Goal: Transaction & Acquisition: Purchase product/service

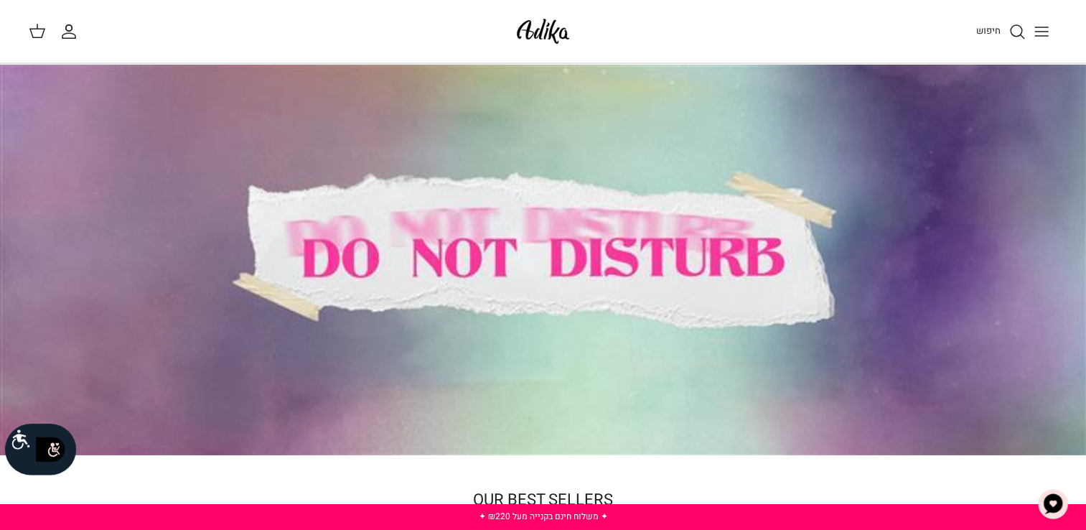
drag, startPoint x: 1076, startPoint y: 98, endPoint x: 1085, endPoint y: 76, distance: 23.9
click at [1085, 76] on div at bounding box center [543, 259] width 1086 height 391
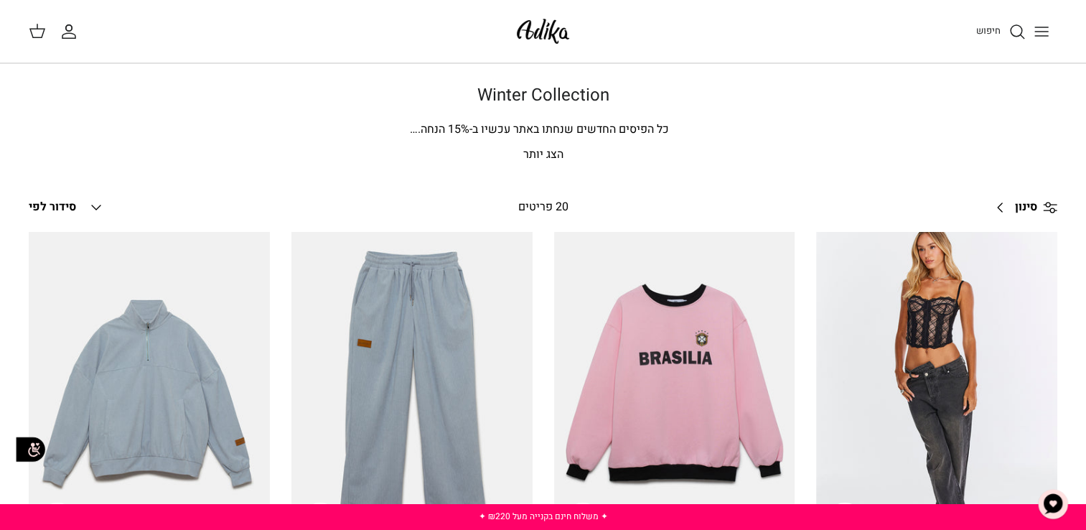
drag, startPoint x: 1082, startPoint y: 72, endPoint x: 1096, endPoint y: 85, distance: 19.3
click at [1013, 27] on icon "חיפוש" at bounding box center [1016, 31] width 17 height 17
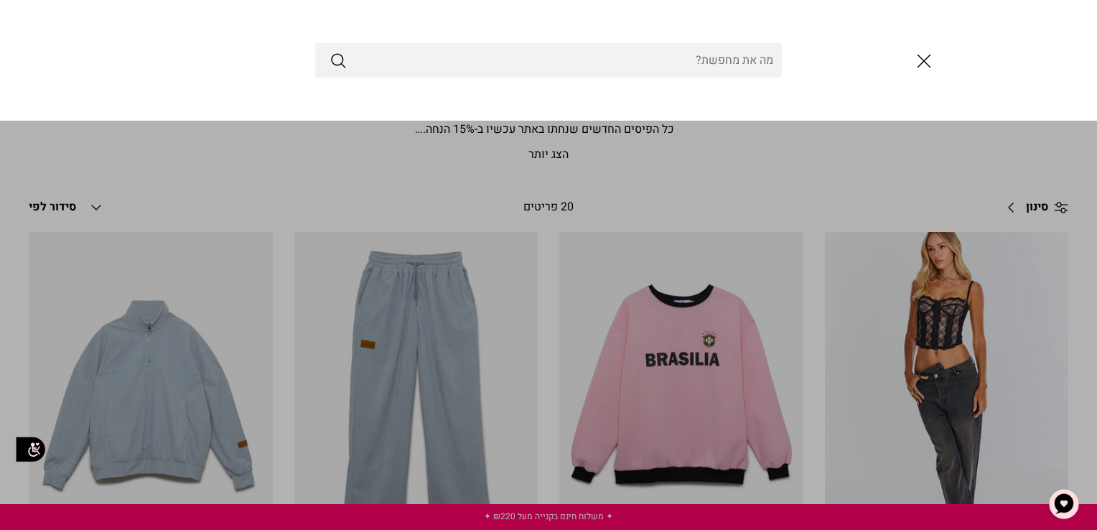
click at [620, 65] on input "Search Store" at bounding box center [548, 60] width 466 height 34
type input "TOP"
click at [329, 51] on button "Submit" at bounding box center [337, 60] width 17 height 19
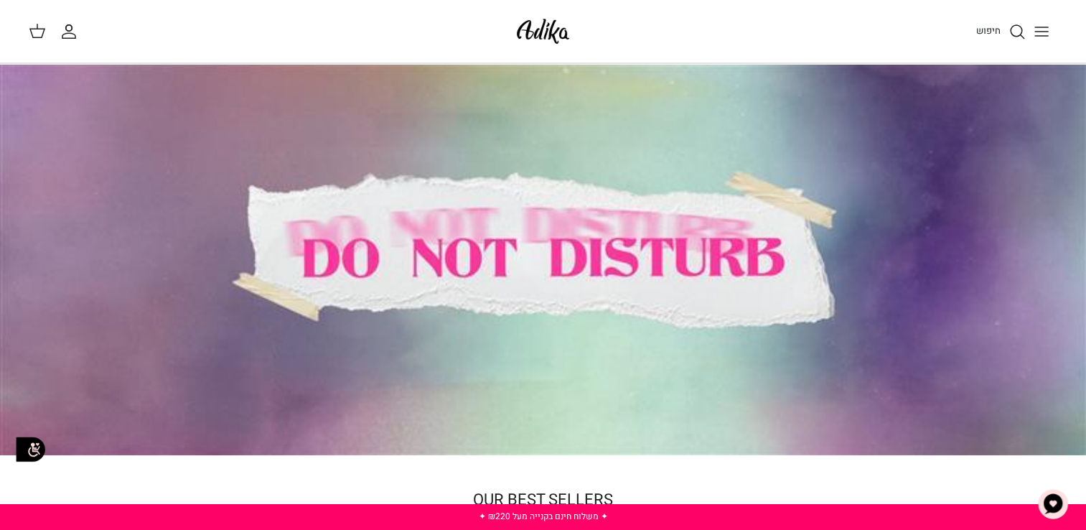
click at [1044, 27] on line "Toggle menu" at bounding box center [1041, 27] width 13 height 0
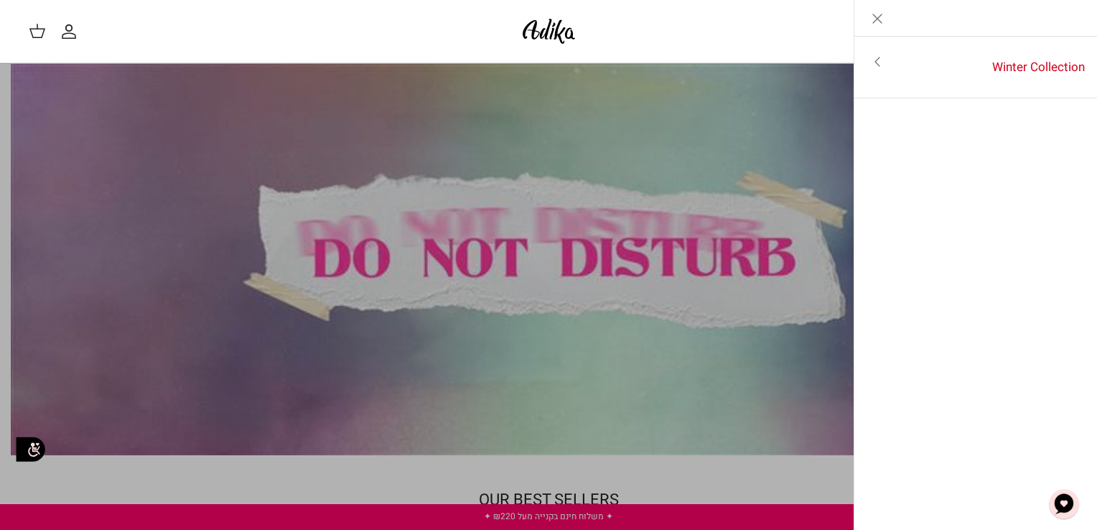
click at [771, 64] on link "Toggle menu" at bounding box center [548, 265] width 1097 height 530
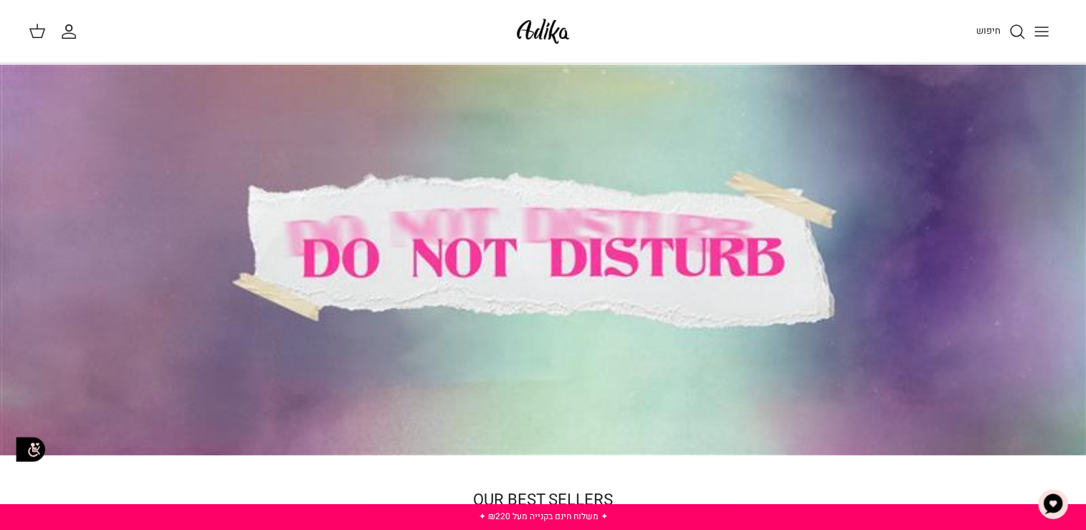
click at [1036, 37] on icon "Toggle menu" at bounding box center [1041, 31] width 17 height 17
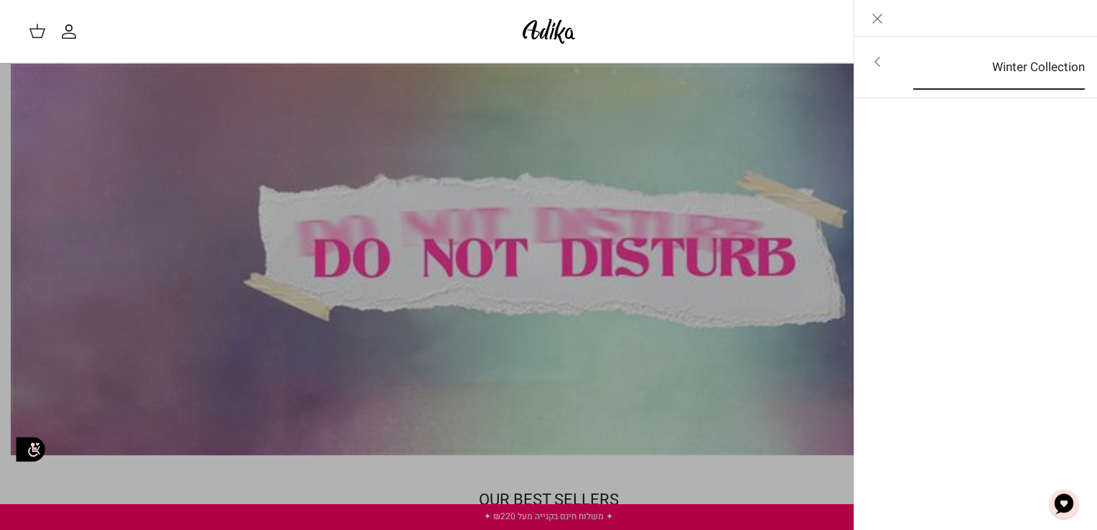
click at [1028, 62] on link "Winter Collection" at bounding box center [998, 67] width 197 height 44
click at [1028, 62] on link "לכל הפריטים" at bounding box center [975, 63] width 229 height 36
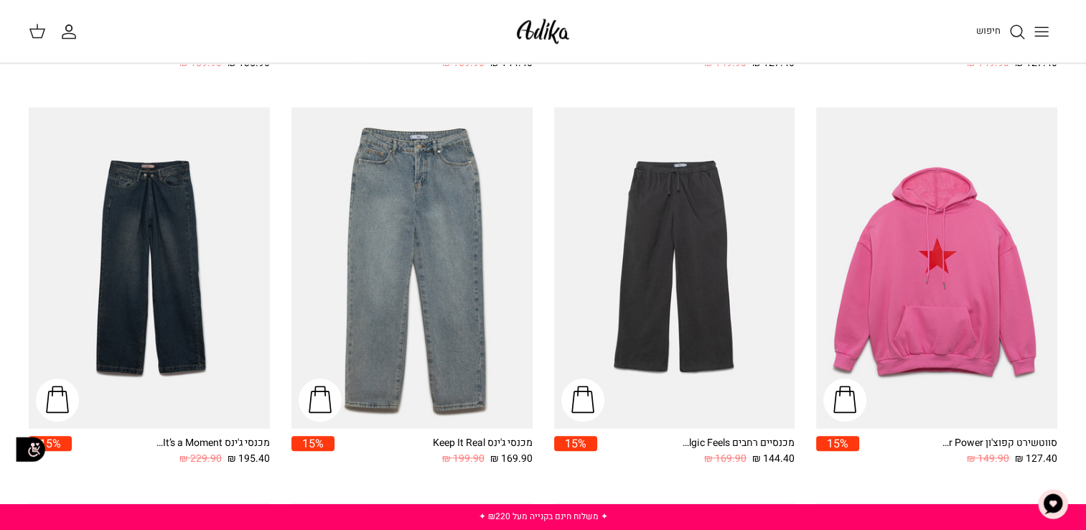
scroll to position [1313, 0]
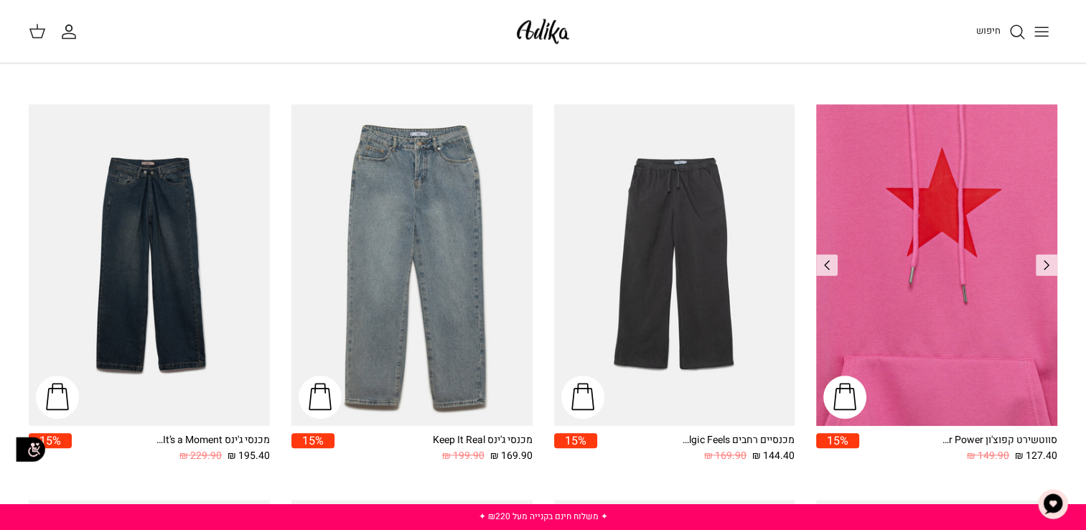
click at [930, 260] on img "סווטשירט קפוצ'ון Star Power אוברסייז" at bounding box center [936, 264] width 241 height 321
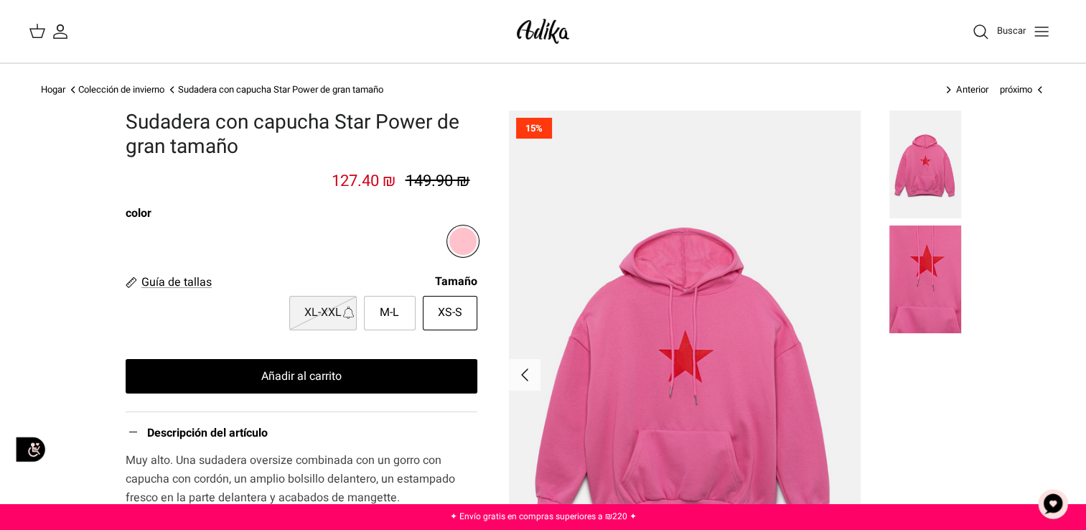
click at [1041, 27] on icon "Alternar menú" at bounding box center [1041, 31] width 17 height 17
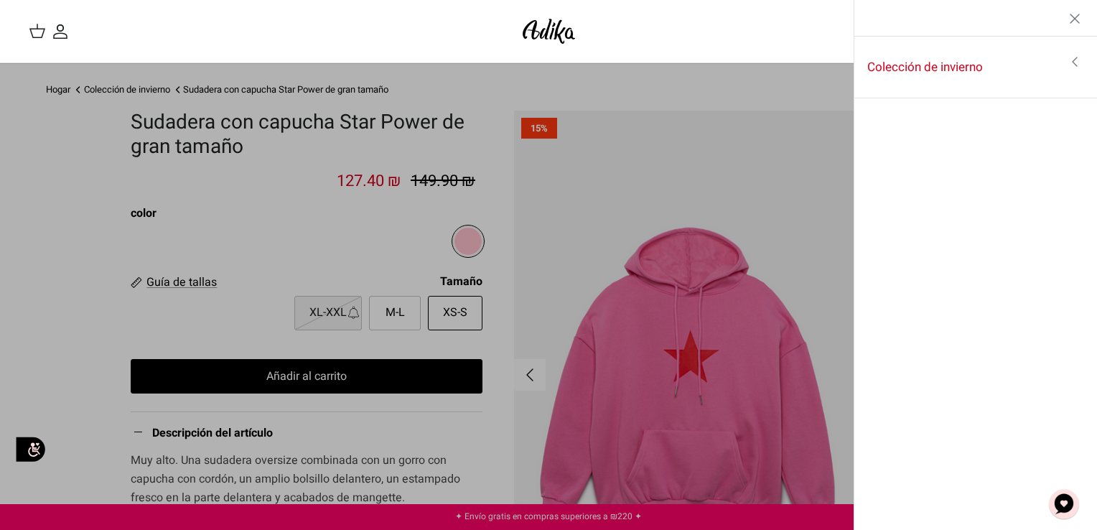
click at [1075, 61] on icon "Alternar menú" at bounding box center [1074, 61] width 17 height 17
click at [878, 16] on icon "Izquierda" at bounding box center [876, 18] width 17 height 17
click at [1074, 18] on line "Cerrar" at bounding box center [1074, 18] width 9 height 9
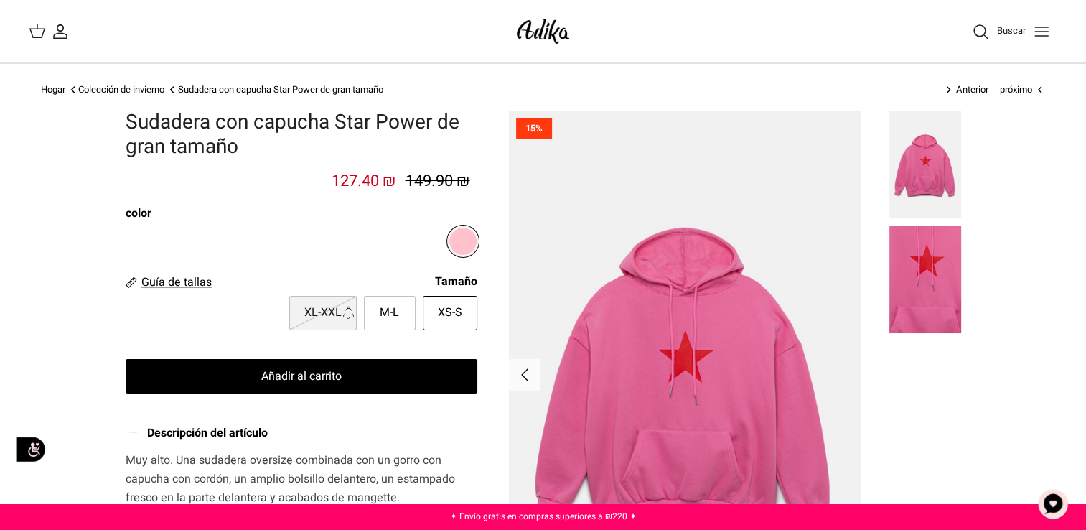
click at [1039, 33] on icon "Alternar menú" at bounding box center [1041, 31] width 17 height 17
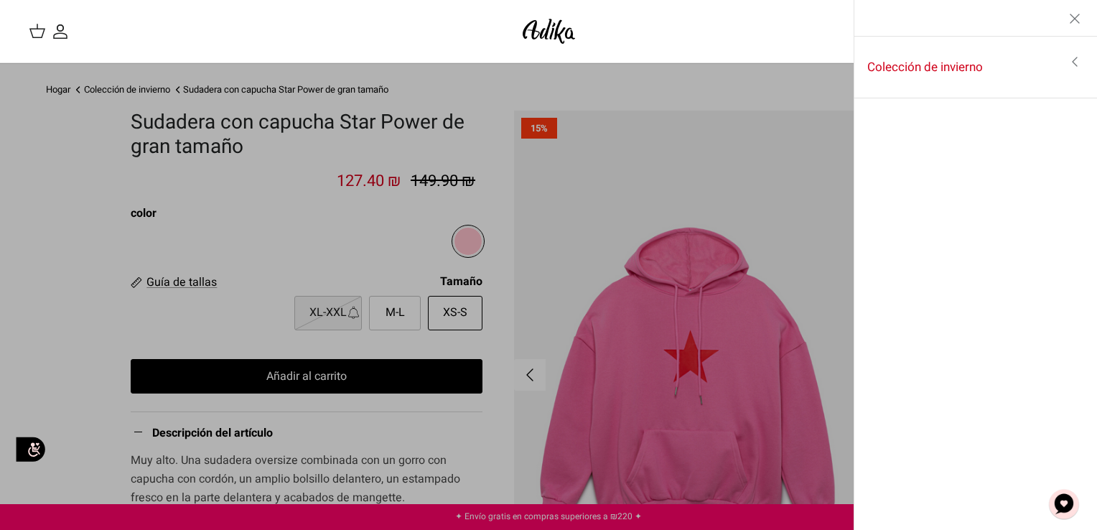
click at [827, 14] on div "Buscar Mi cuenta חיפוש" at bounding box center [548, 31] width 1097 height 63
click at [1073, 17] on line "Cerrar" at bounding box center [1074, 18] width 9 height 9
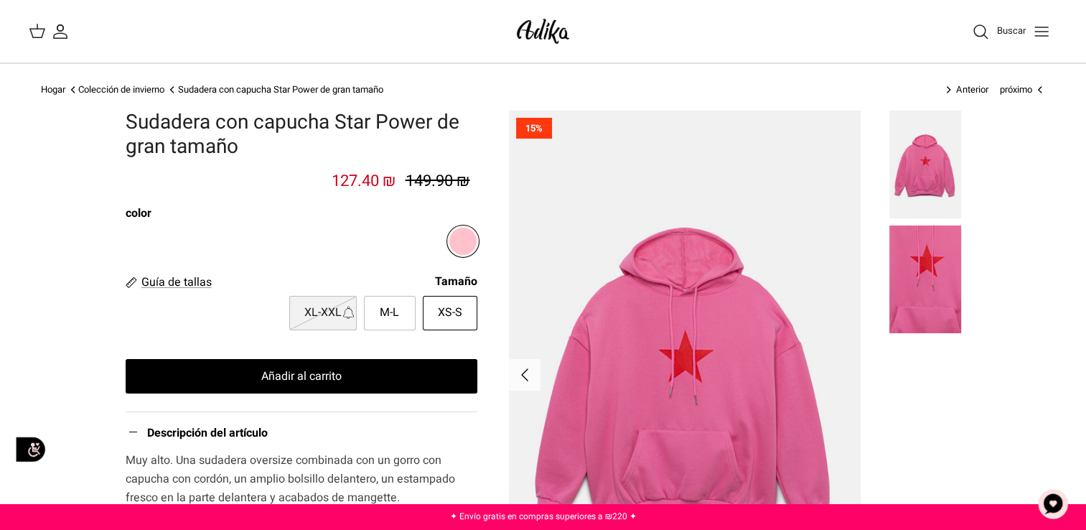
click at [980, 29] on icon "Buscar" at bounding box center [980, 31] width 17 height 17
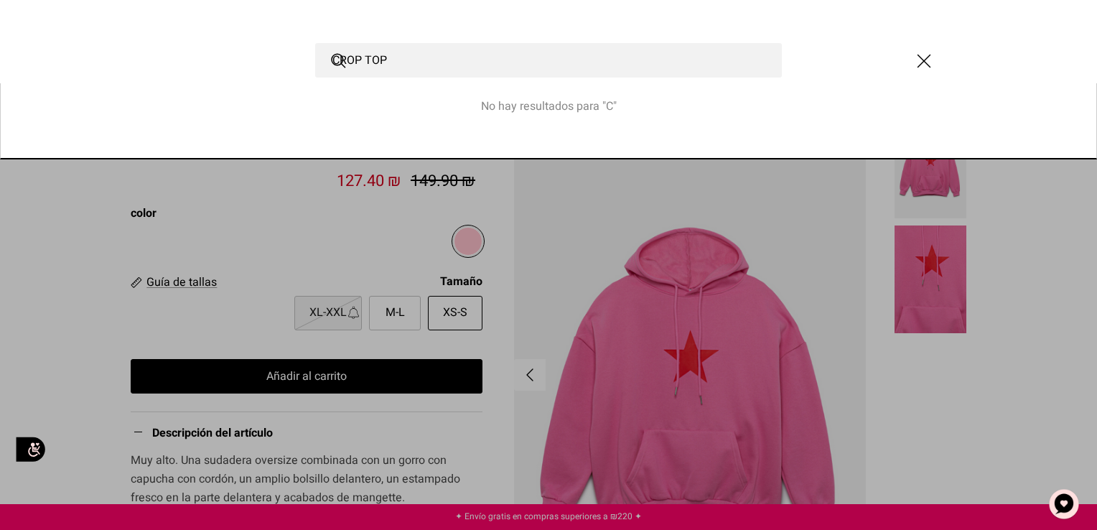
type input "CROP TOP"
click at [329, 51] on button "Enviar" at bounding box center [337, 60] width 17 height 19
